Goal: Task Accomplishment & Management: Manage account settings

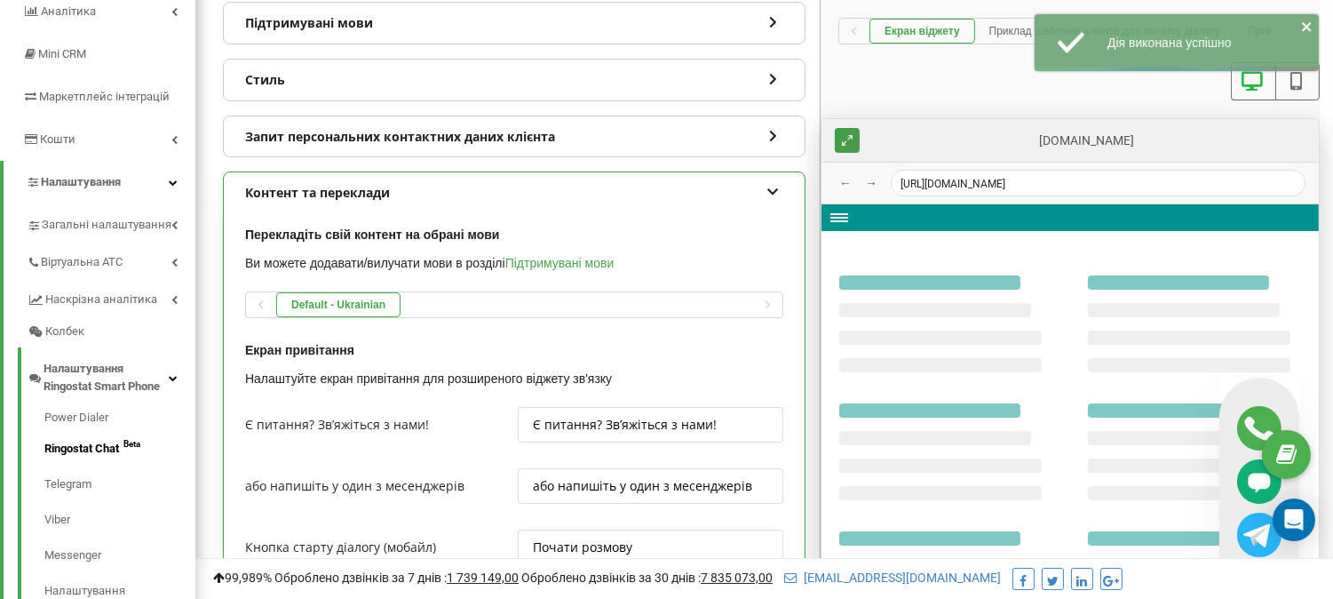
scroll to position [20, 0]
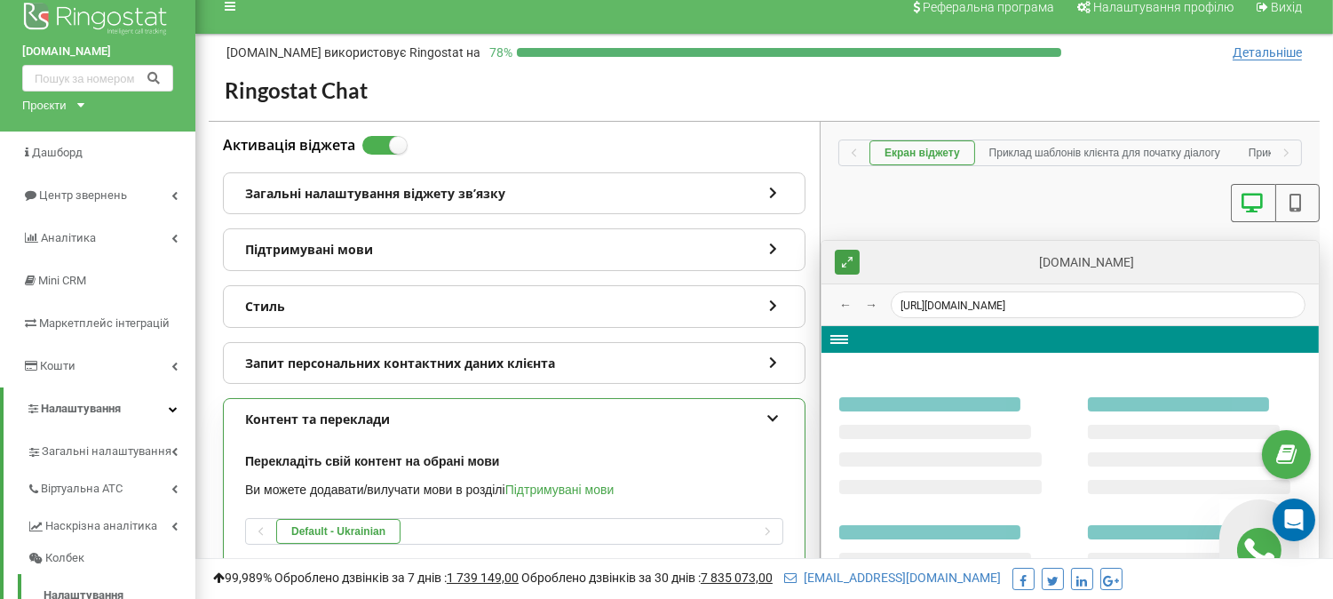
click at [767, 191] on icon at bounding box center [773, 190] width 15 height 12
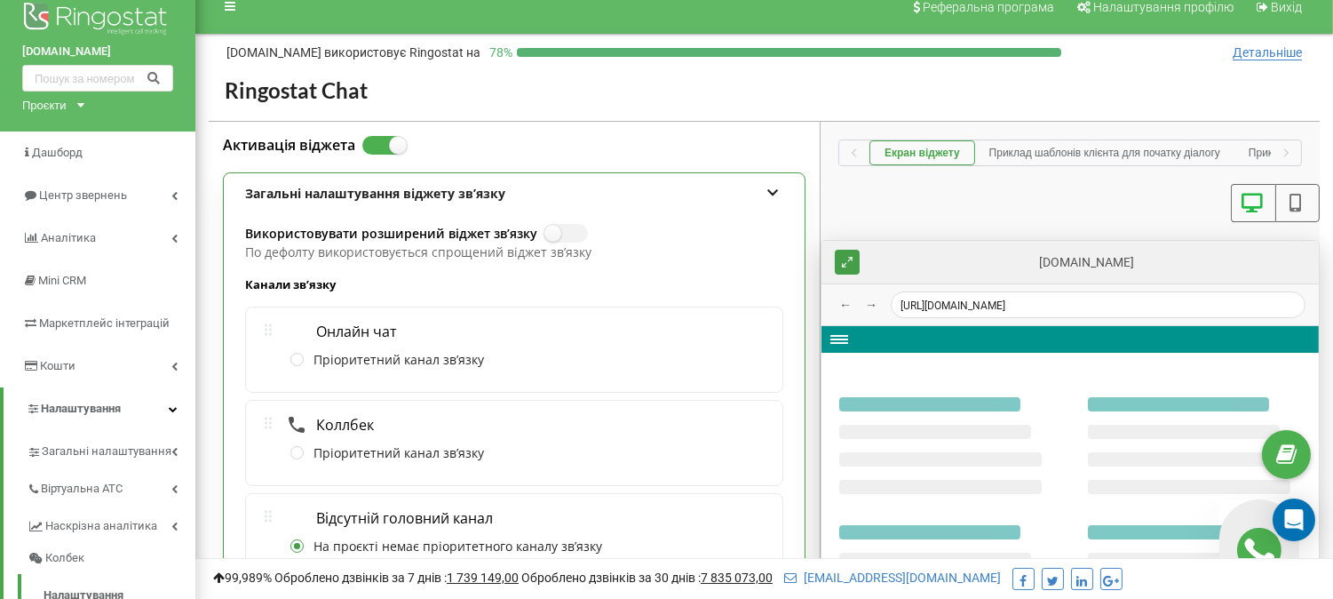
click at [775, 187] on icon at bounding box center [773, 190] width 15 height 12
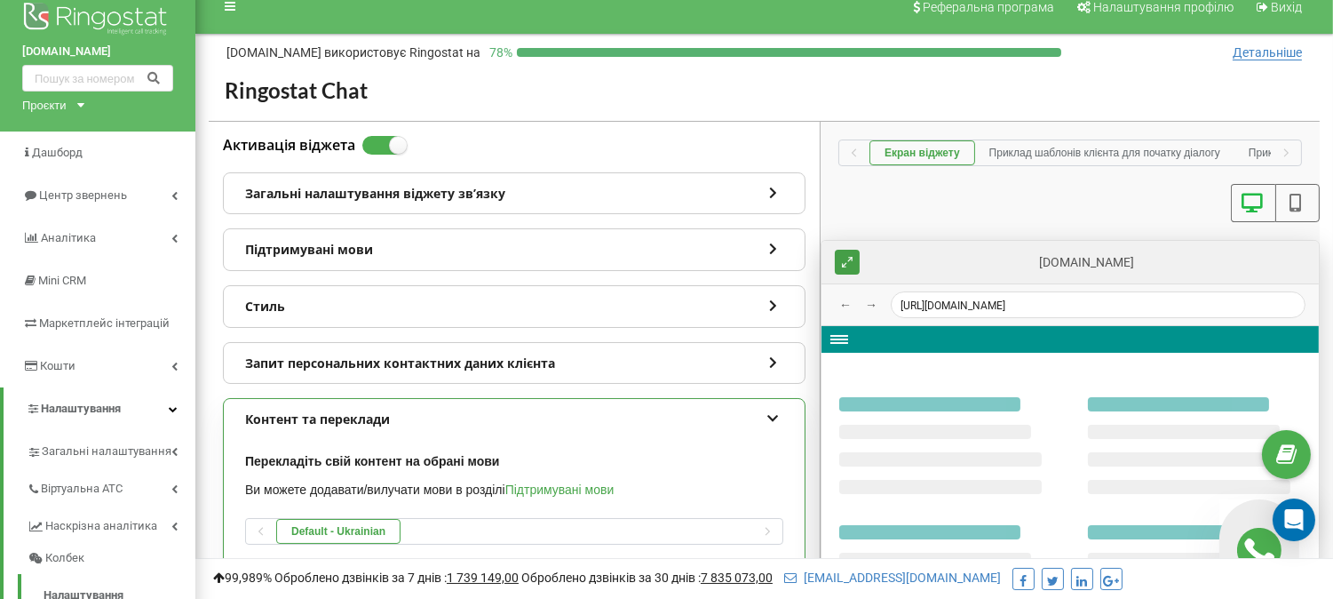
click at [774, 300] on icon at bounding box center [773, 303] width 15 height 12
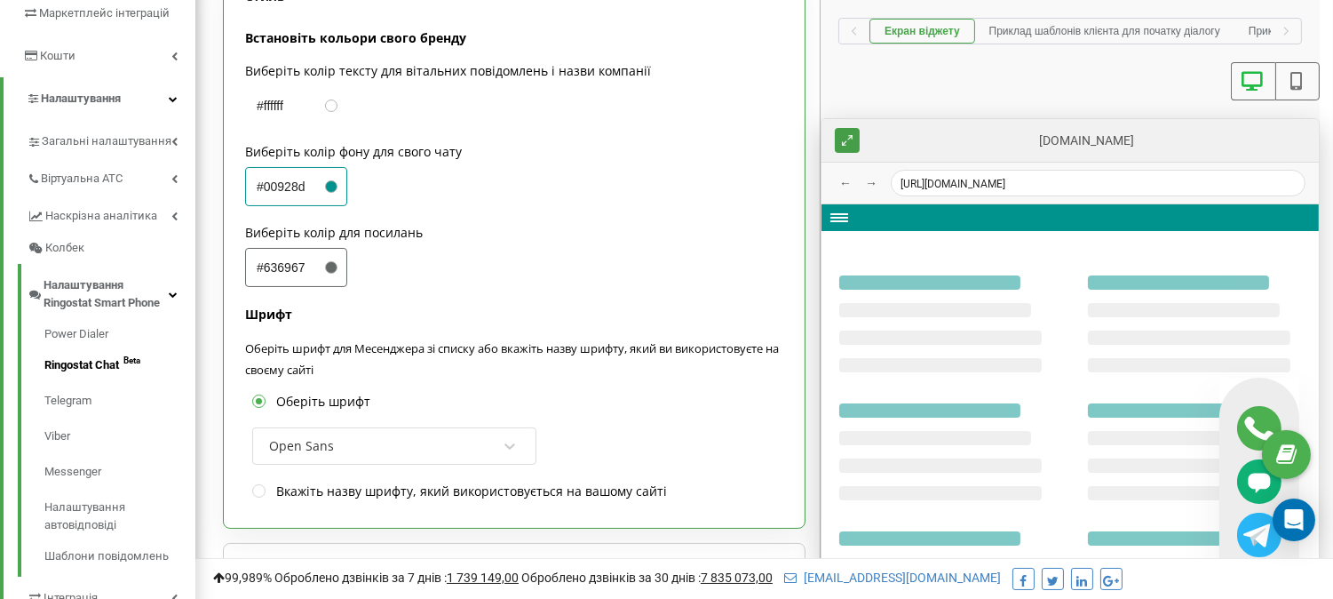
scroll to position [414, 0]
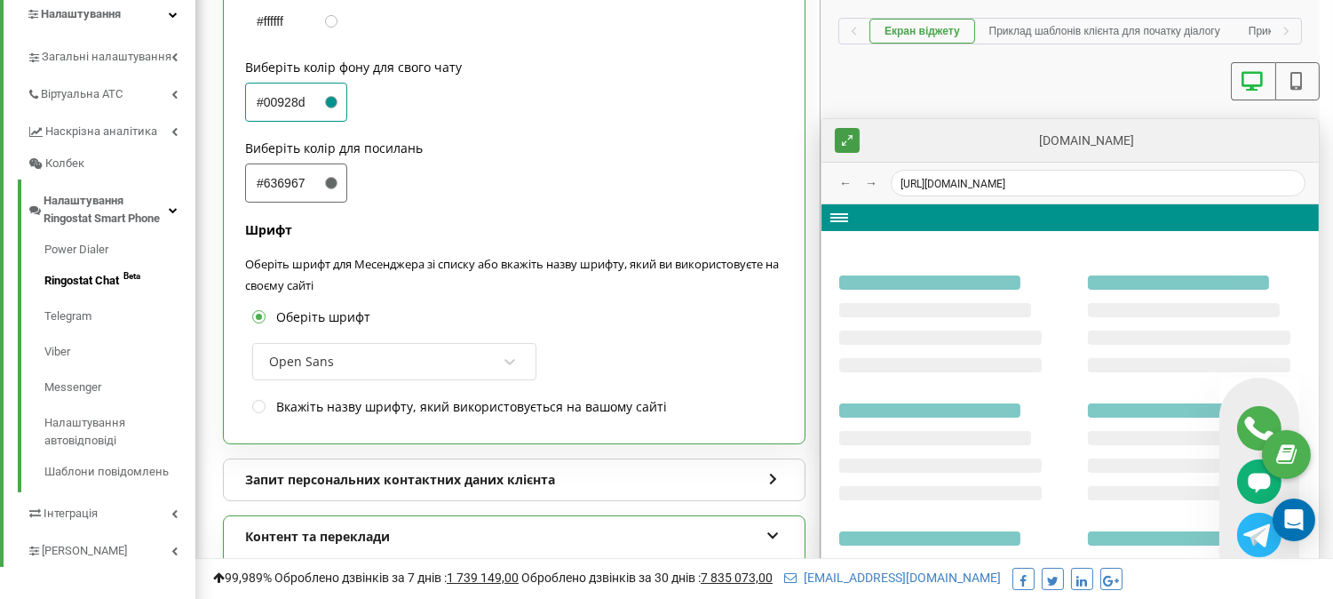
click at [258, 399] on div at bounding box center [259, 406] width 15 height 15
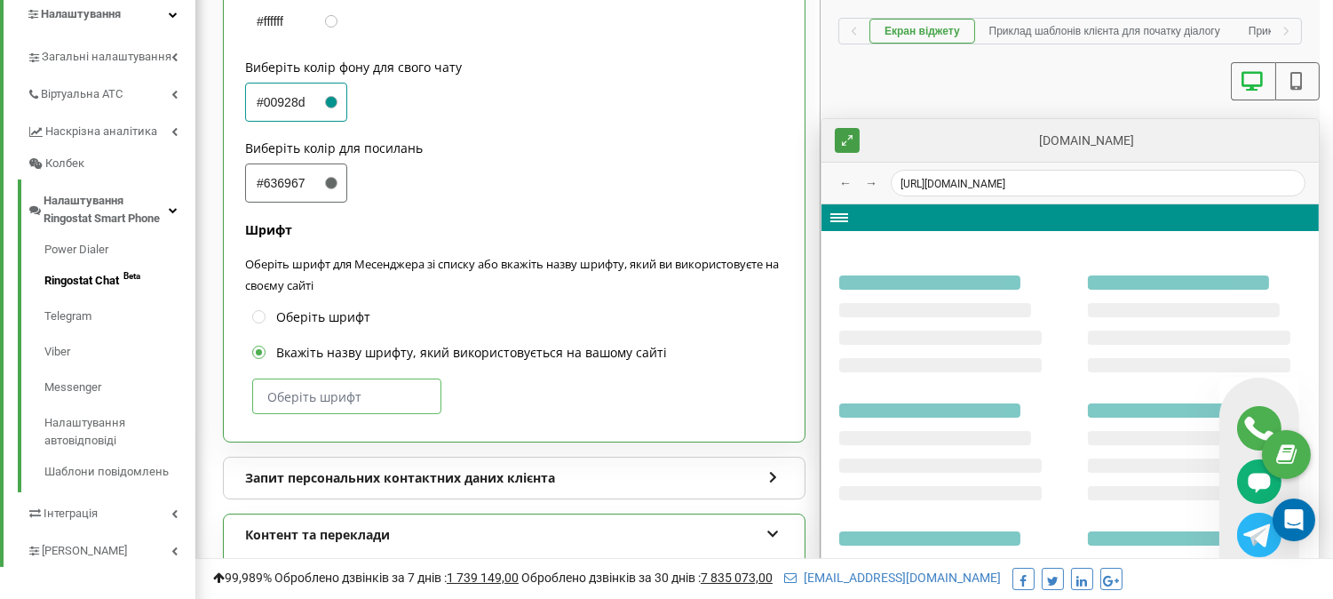
click at [256, 409] on input "text" at bounding box center [346, 396] width 189 height 36
paste input "Gilroy"
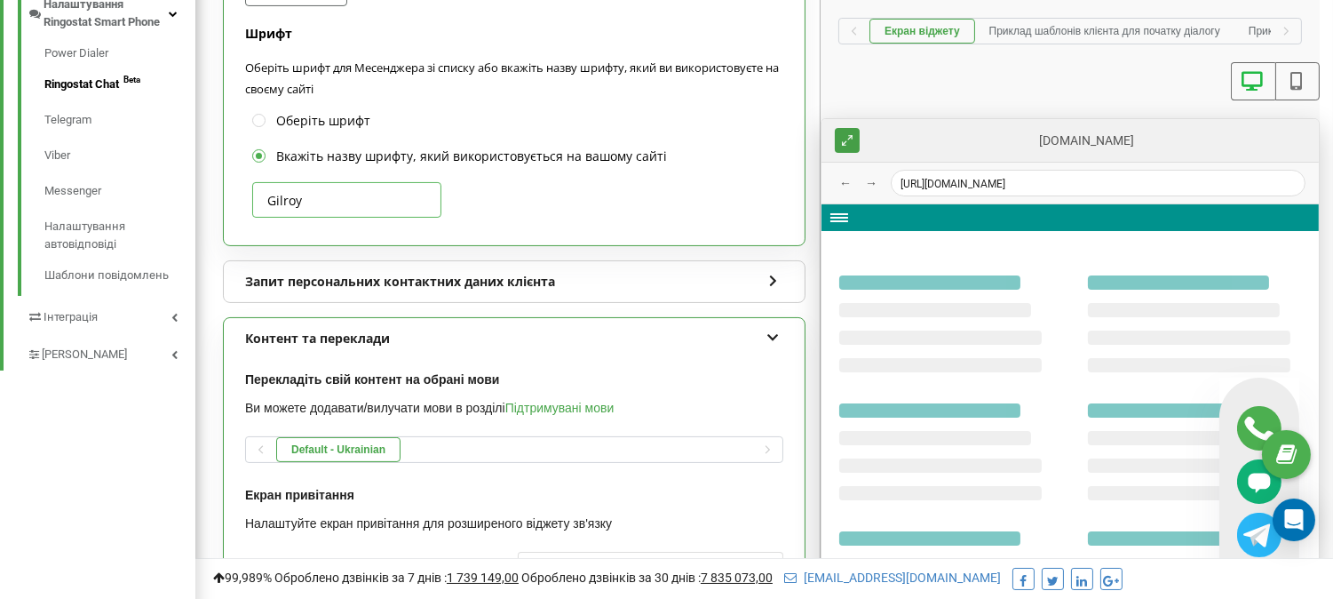
scroll to position [611, 0]
type input "Gilroy"
click at [770, 338] on icon at bounding box center [773, 334] width 15 height 12
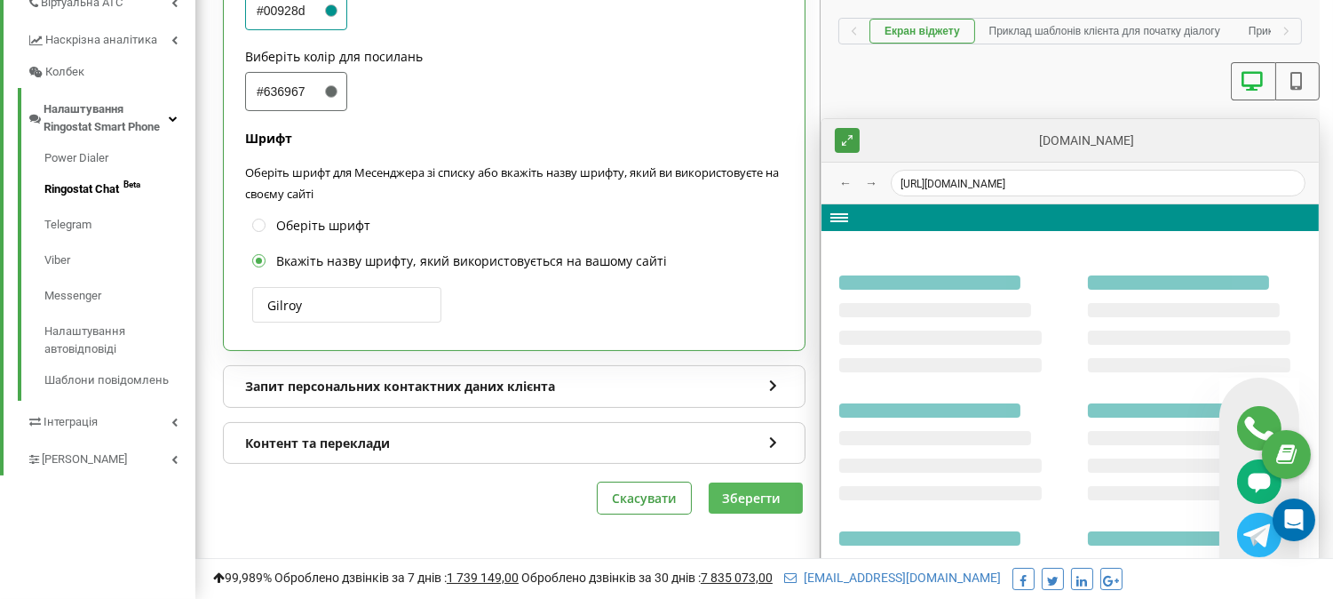
click at [762, 492] on button "Зберегти" at bounding box center [756, 497] width 94 height 31
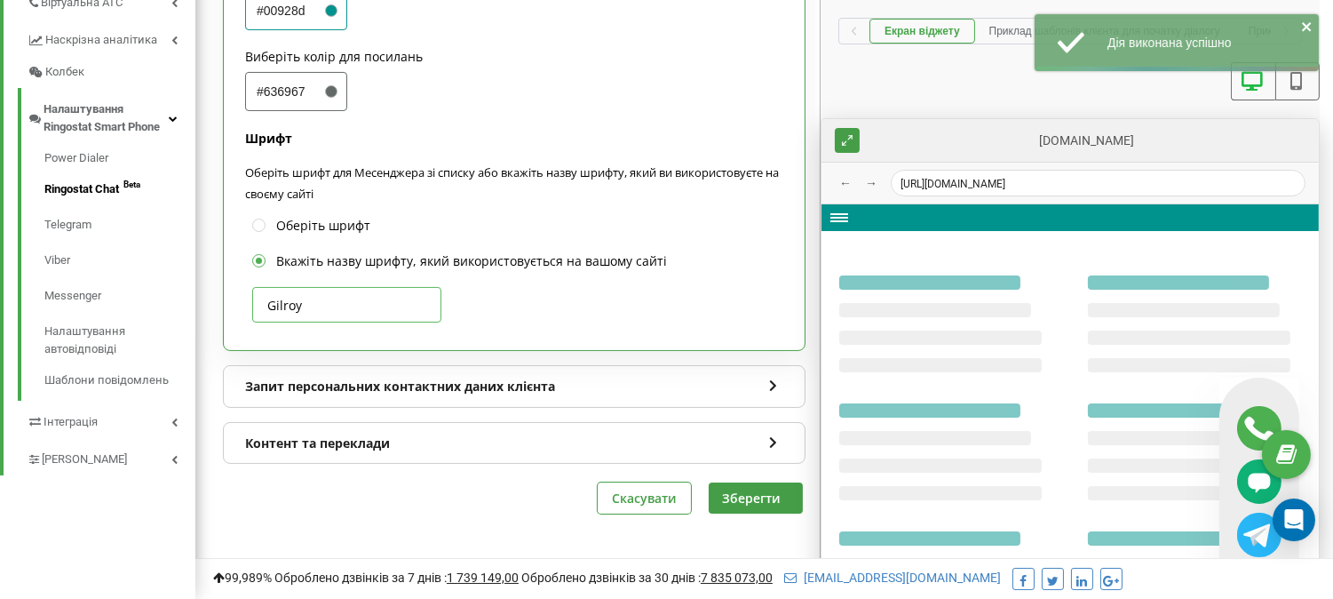
click at [393, 305] on input "Gilroy" at bounding box center [346, 305] width 189 height 36
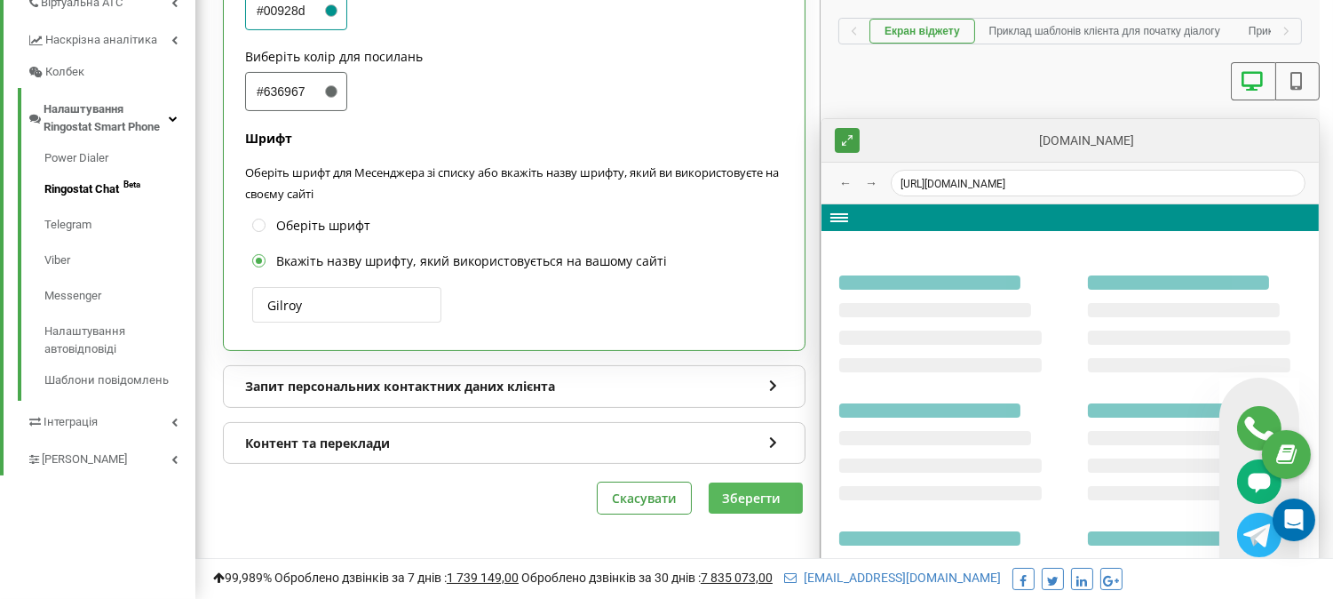
click at [741, 493] on button "Зберегти" at bounding box center [756, 497] width 94 height 31
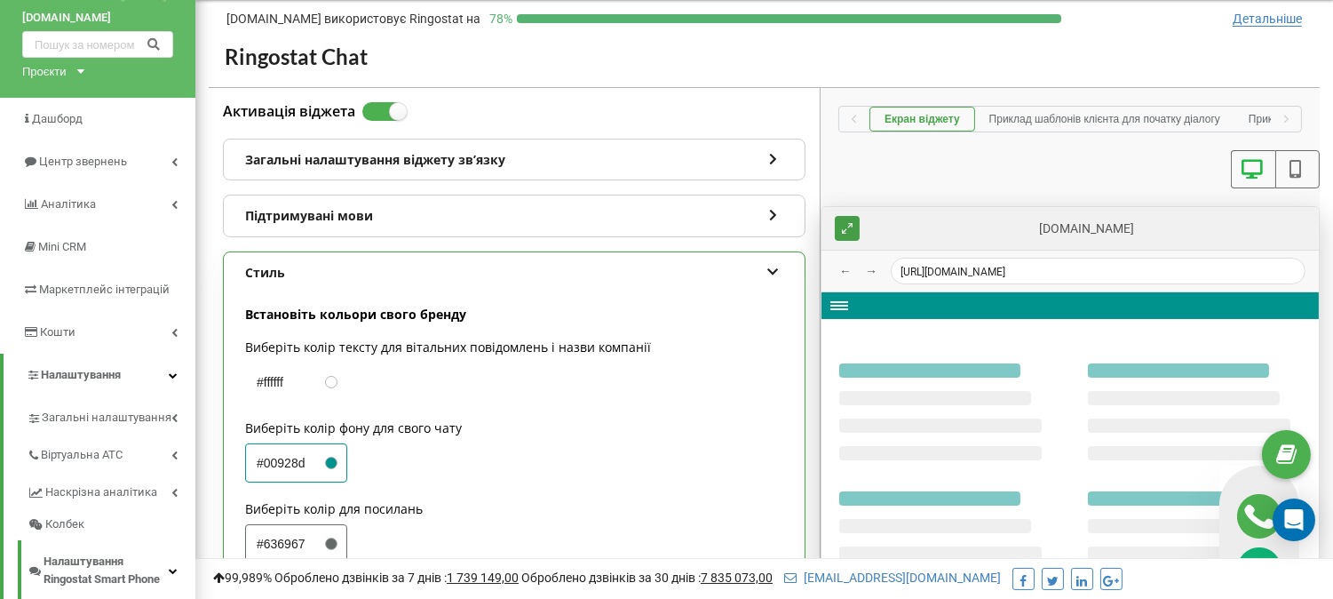
scroll to position [0, 0]
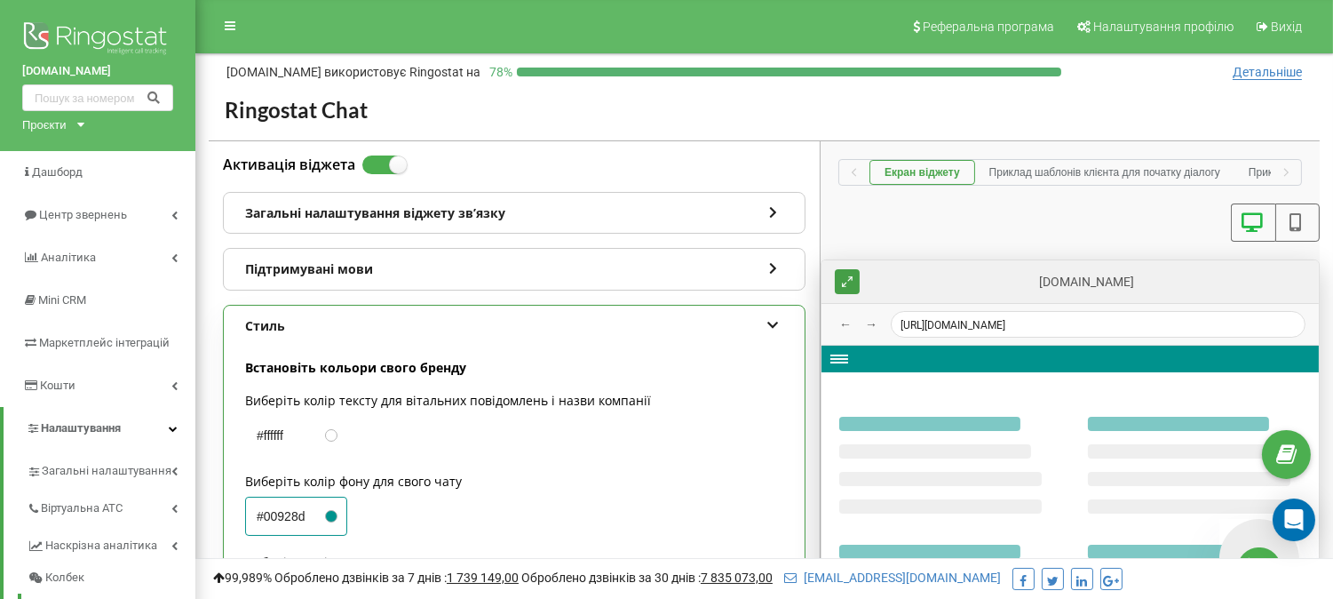
click at [773, 329] on icon at bounding box center [773, 322] width 15 height 12
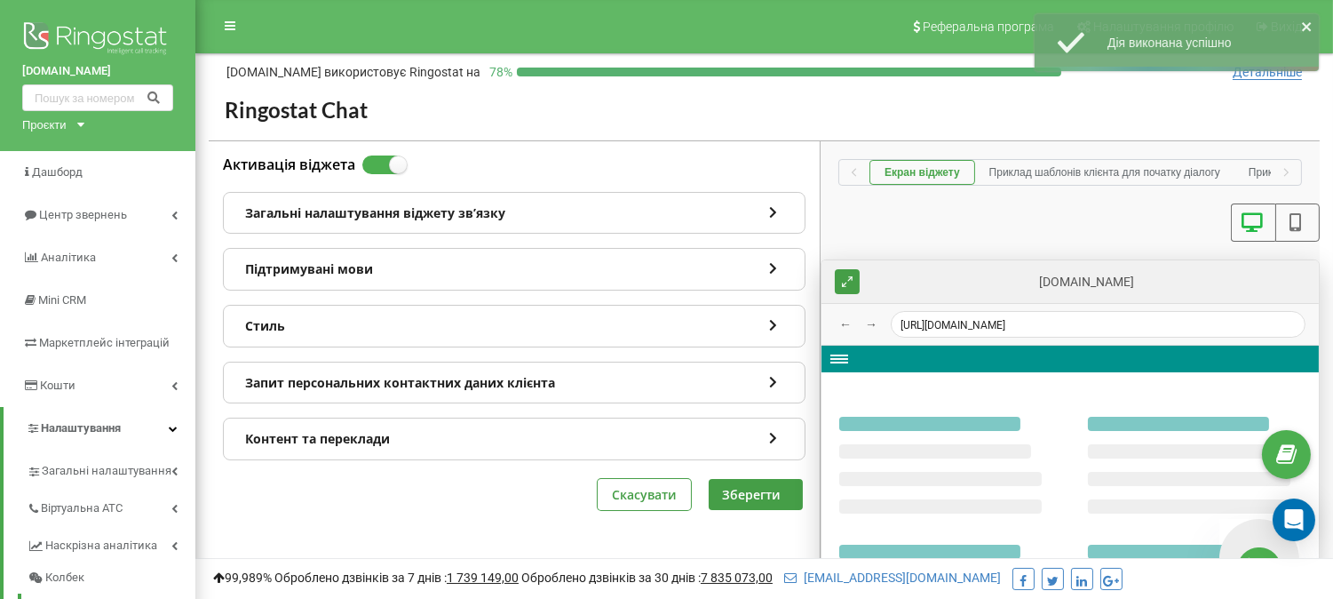
click at [775, 208] on icon at bounding box center [773, 209] width 15 height 12
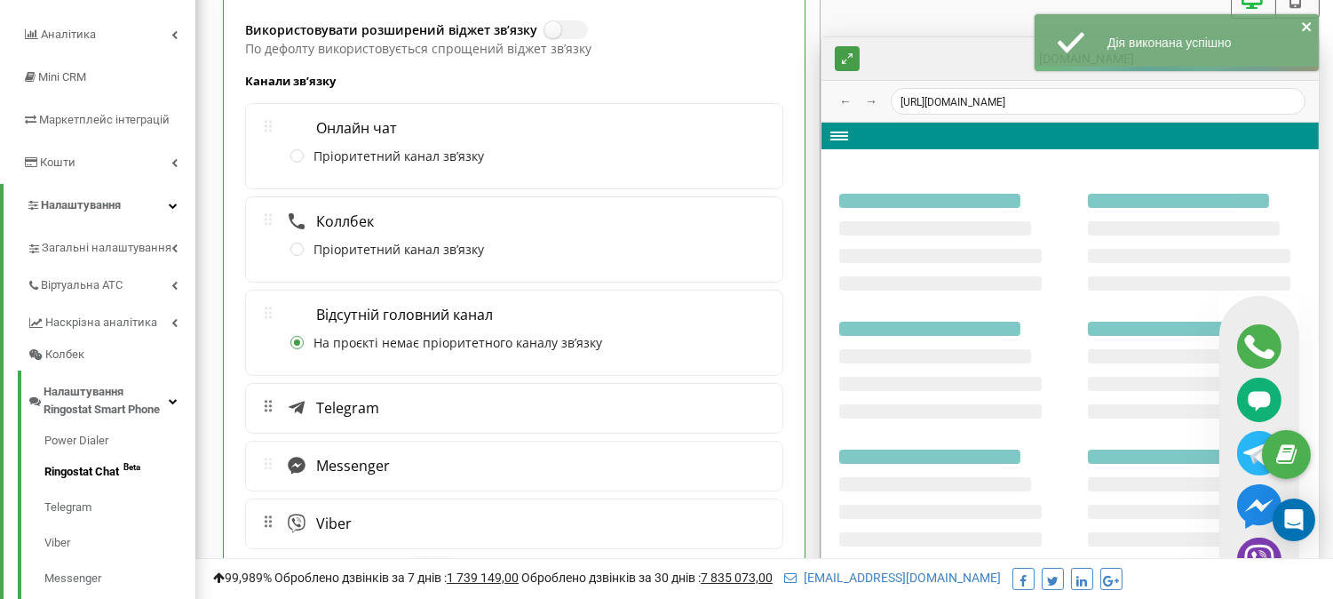
scroll to position [296, 0]
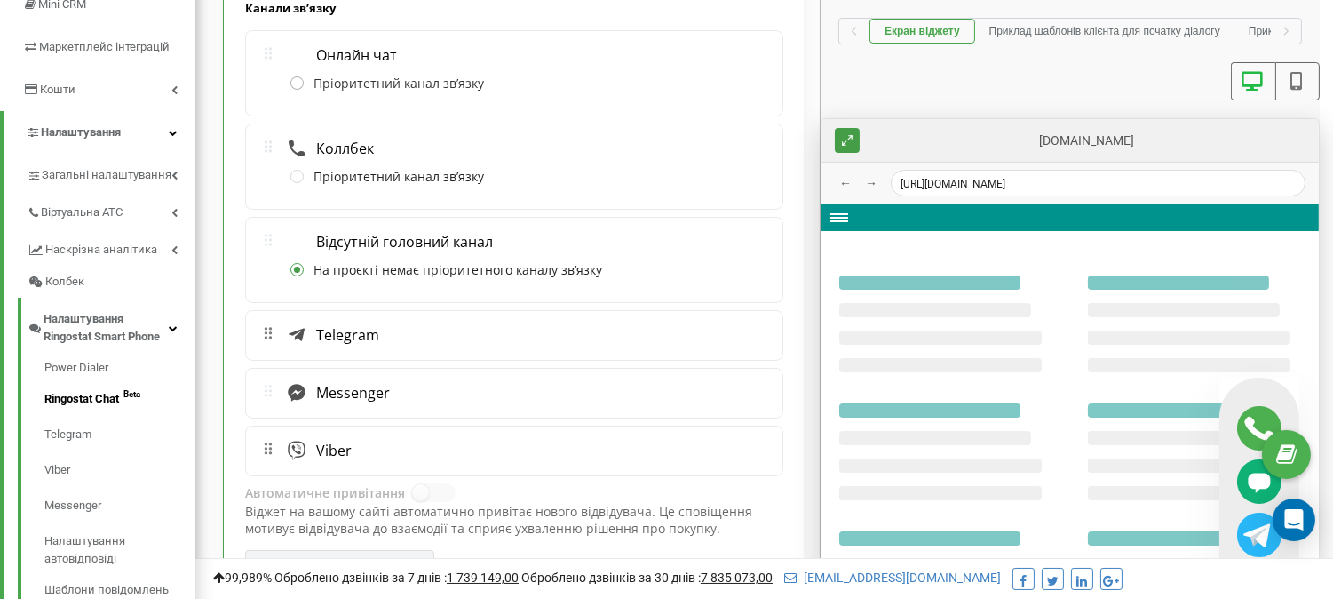
click at [290, 84] on label "Пріоритетний канал звʼязку" at bounding box center [387, 85] width 194 height 18
click at [0, 0] on input "Пріоритетний канал звʼязку" at bounding box center [0, 0] width 0 height 0
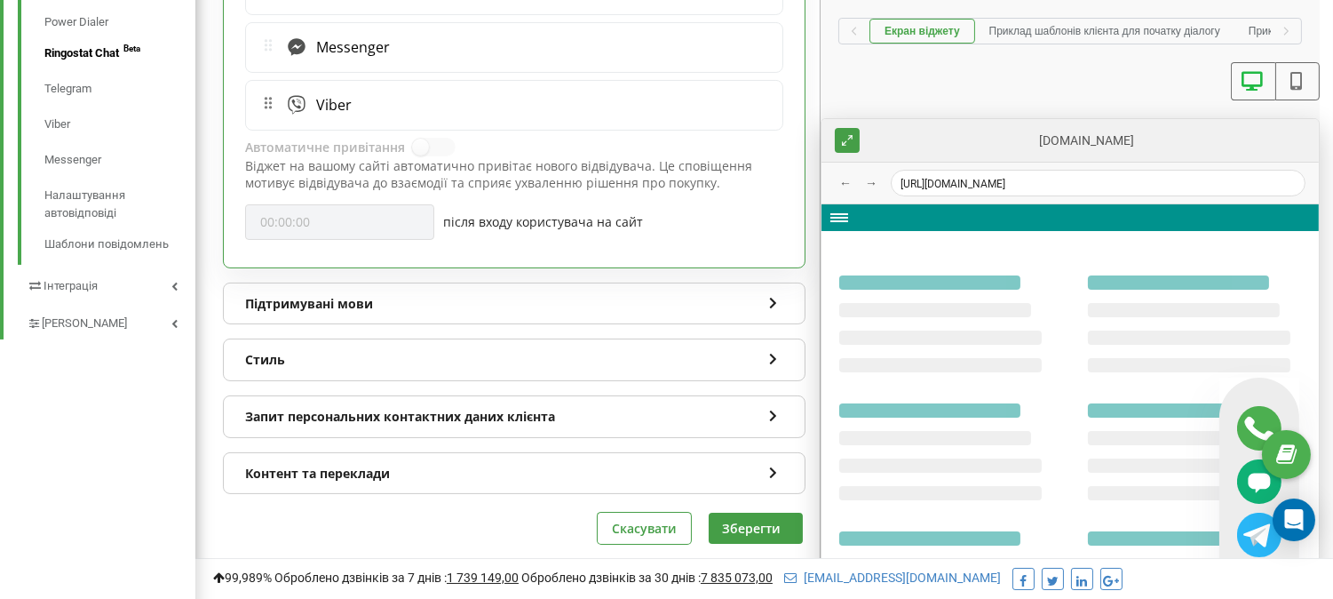
scroll to position [676, 0]
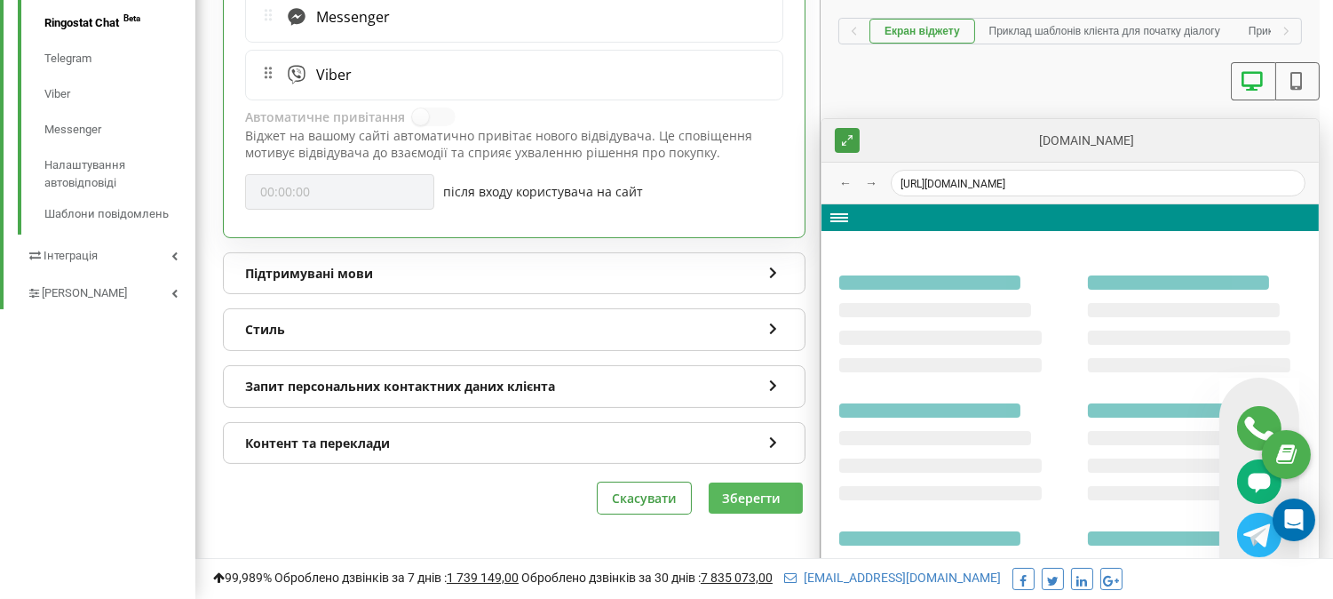
click at [746, 501] on button "Зберегти" at bounding box center [756, 497] width 94 height 31
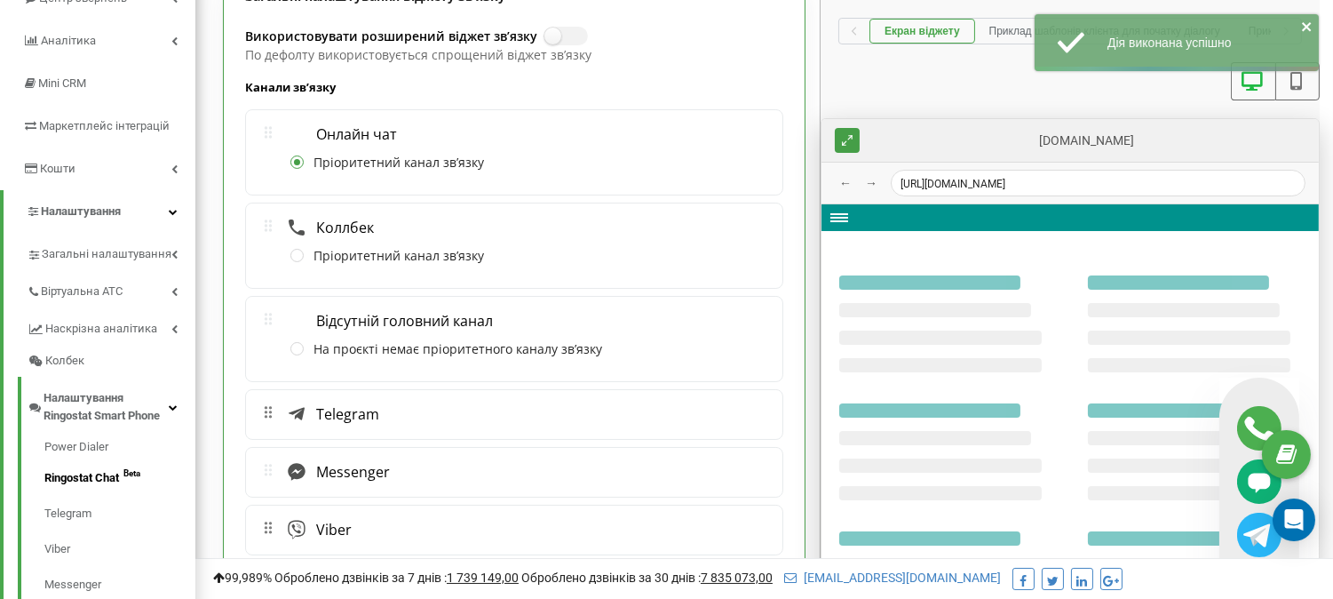
scroll to position [182, 0]
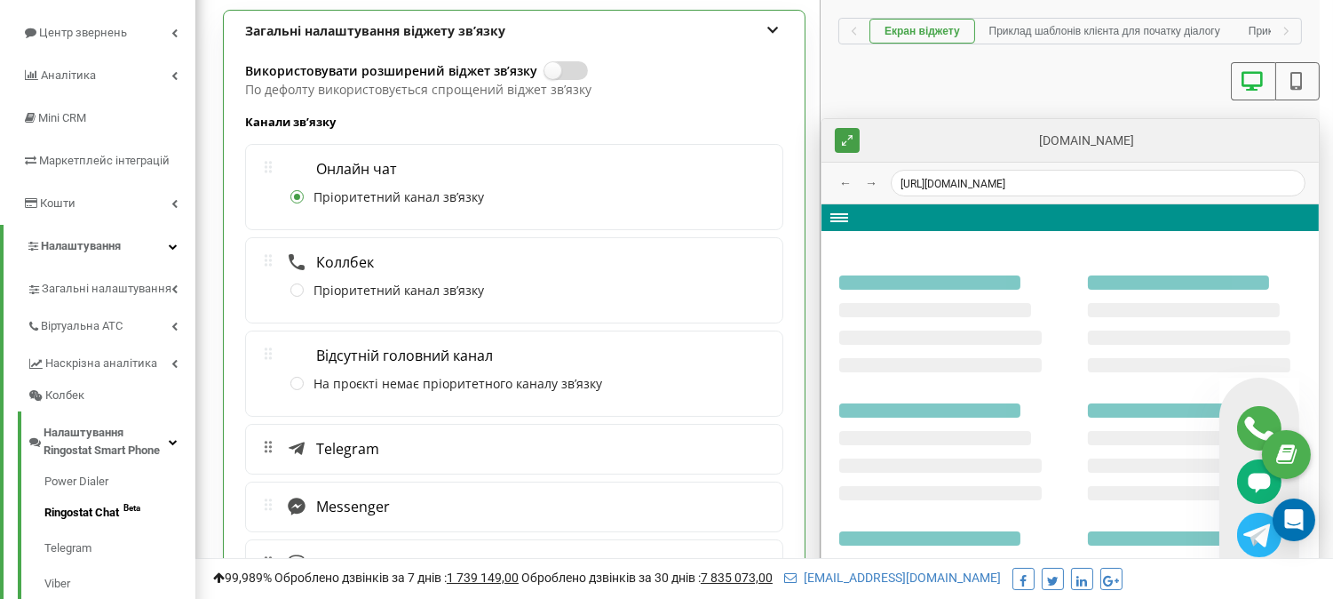
click at [560, 63] on label at bounding box center [551, 62] width 15 height 2
click at [0, 0] on input "Використовувати розширений віджет звʼязку" at bounding box center [0, 0] width 0 height 0
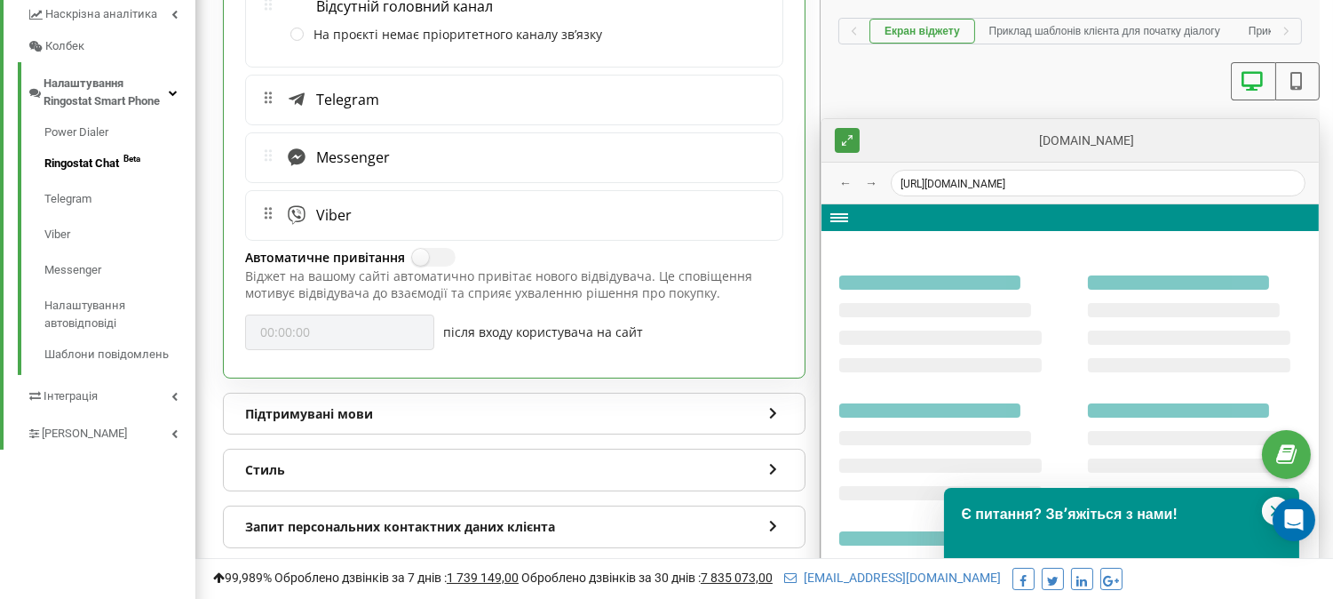
scroll to position [281, 0]
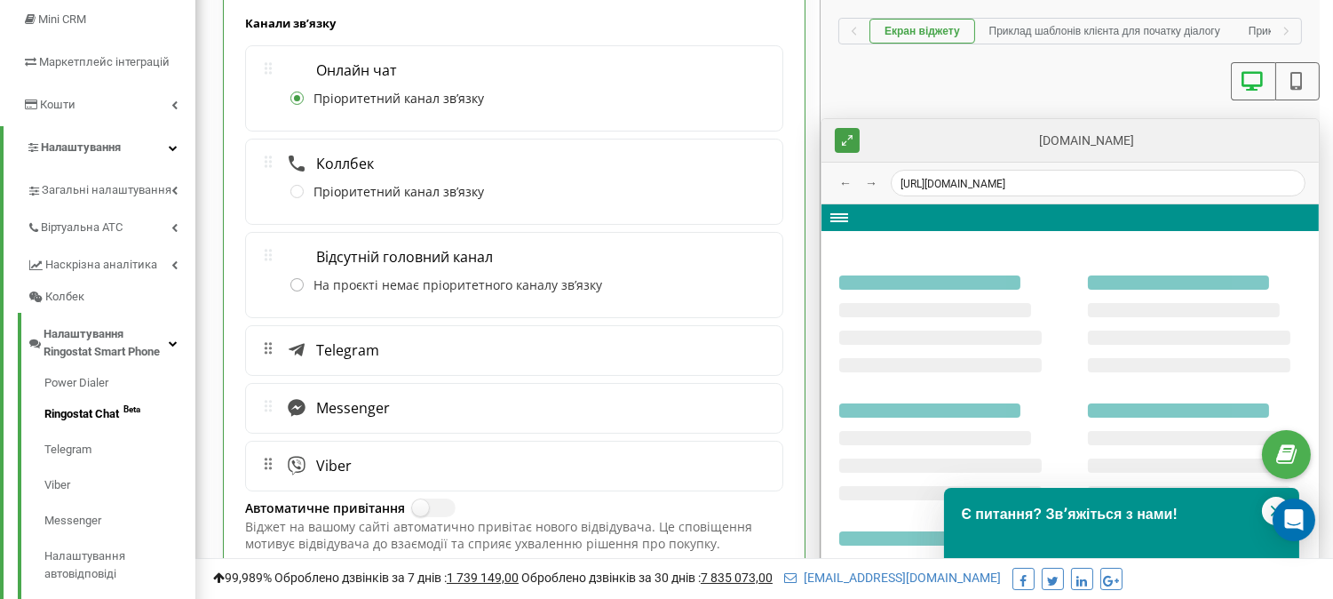
click at [294, 282] on label "На проєкті немає пріоритетного каналу звʼязку" at bounding box center [446, 286] width 312 height 18
click at [0, 0] on input "На проєкті немає пріоритетного каналу звʼязку" at bounding box center [0, 0] width 0 height 0
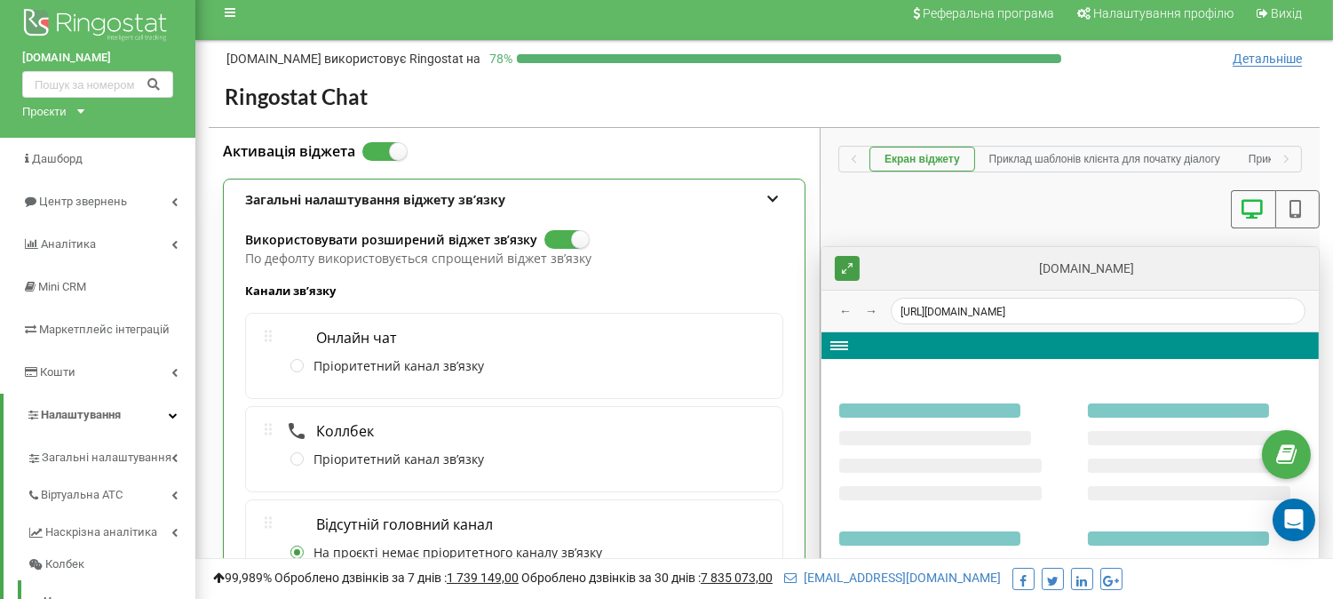
scroll to position [0, 0]
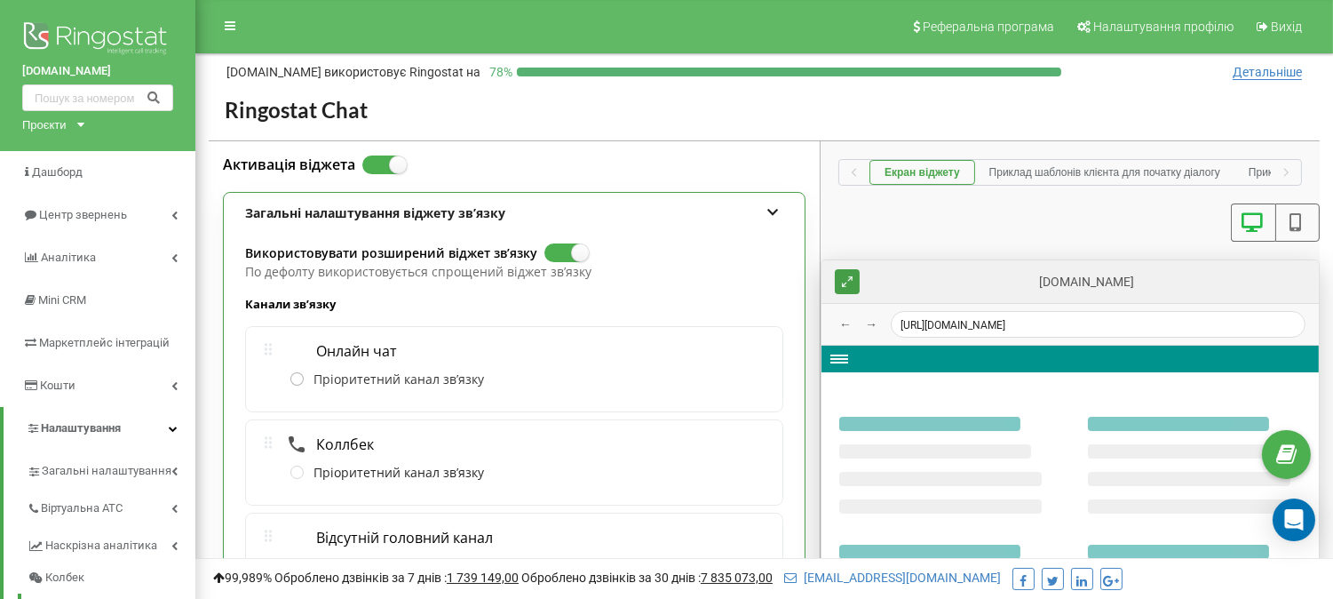
click at [327, 378] on label "Пріоритетний канал звʼязку" at bounding box center [387, 380] width 194 height 18
click at [0, 0] on input "Пріоритетний канал звʼязку" at bounding box center [0, 0] width 0 height 0
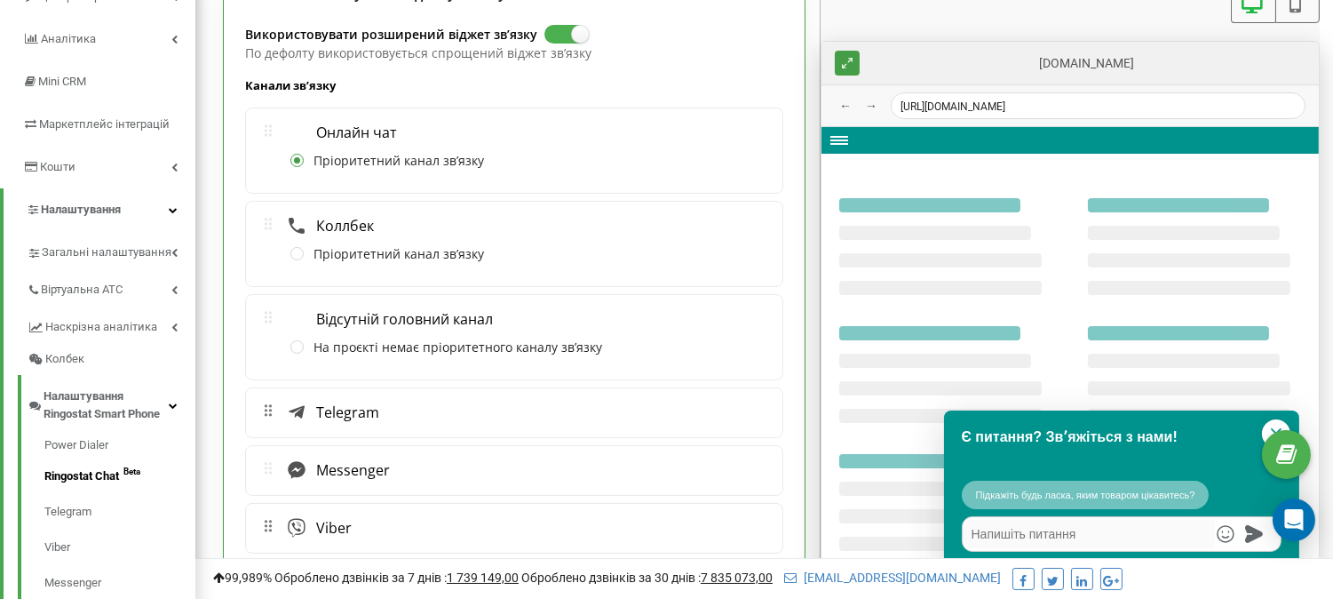
type textarea "x"
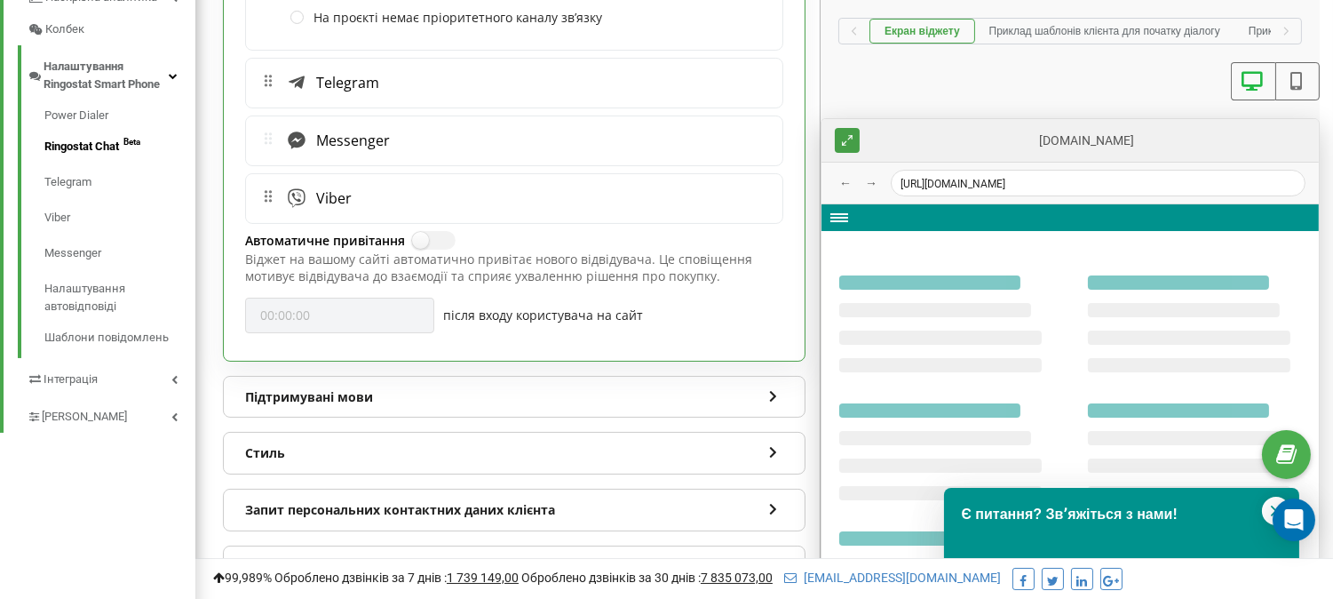
scroll to position [676, 0]
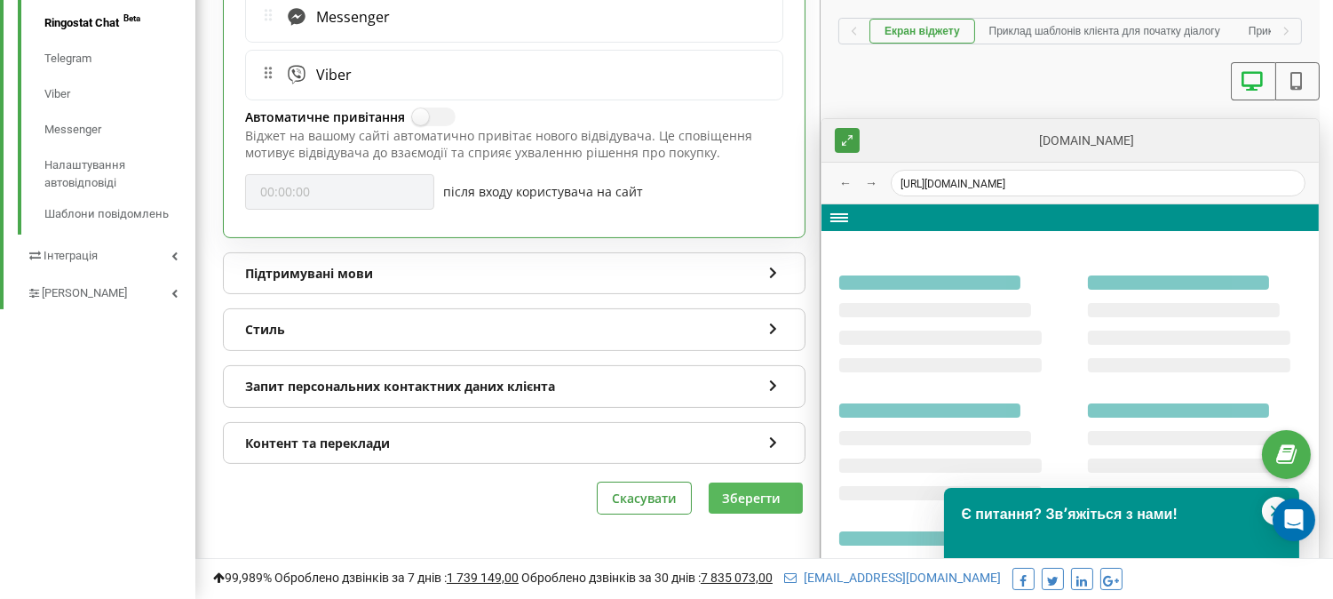
click at [738, 500] on button "Зберегти" at bounding box center [756, 497] width 94 height 31
